Goal: Navigation & Orientation: Go to known website

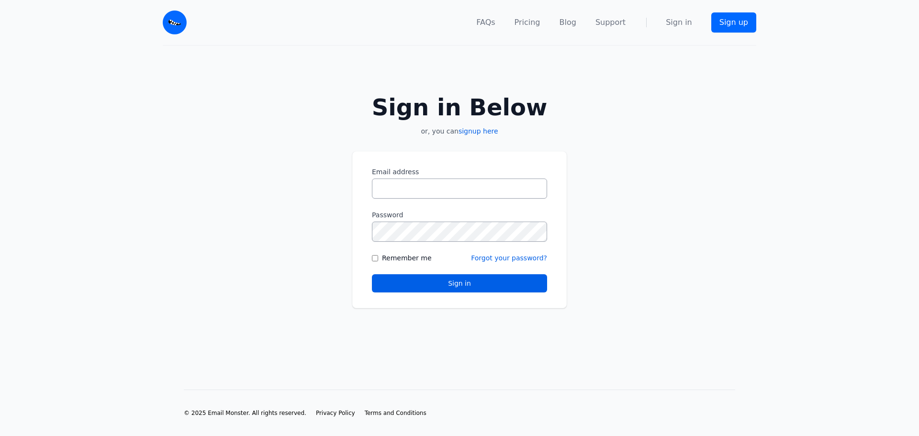
click at [173, 22] on img at bounding box center [175, 23] width 24 height 24
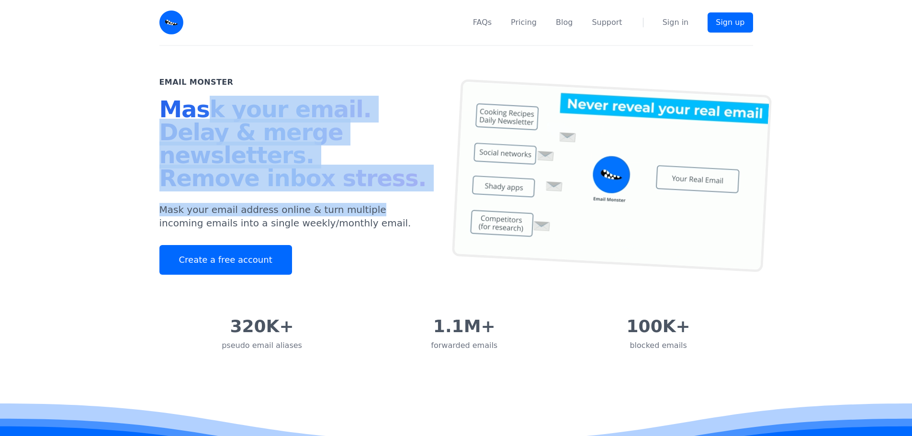
drag, startPoint x: 240, startPoint y: 124, endPoint x: 358, endPoint y: 201, distance: 141.7
click at [358, 201] on div "Email Monster Mask your email. Delay & merge newsletters. Remove inbox stress. …" at bounding box center [307, 176] width 297 height 198
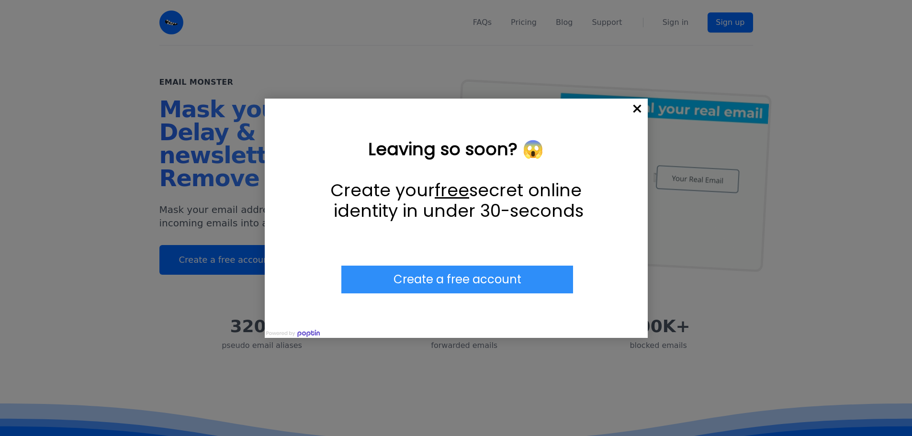
click at [636, 107] on span "×" at bounding box center [636, 109] width 21 height 21
